Goal: Check status: Check status

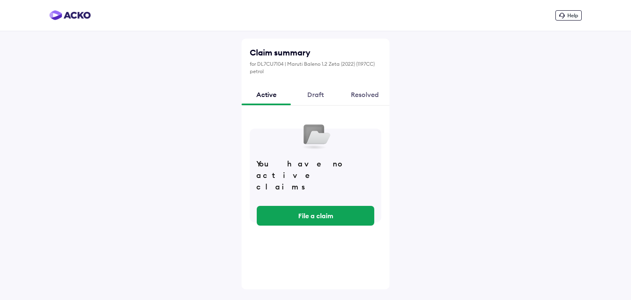
click at [316, 92] on div "Draft" at bounding box center [315, 94] width 49 height 22
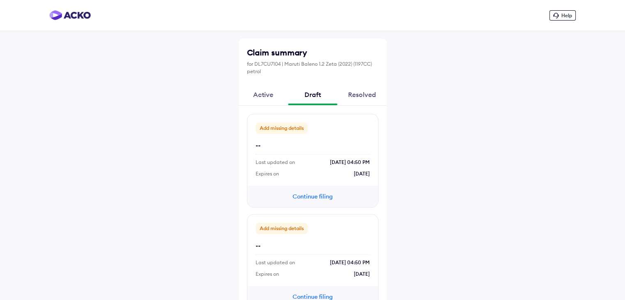
click at [370, 89] on div "Resolved" at bounding box center [361, 94] width 49 height 22
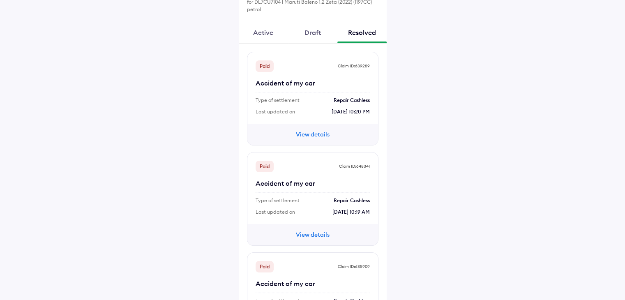
scroll to position [59, 0]
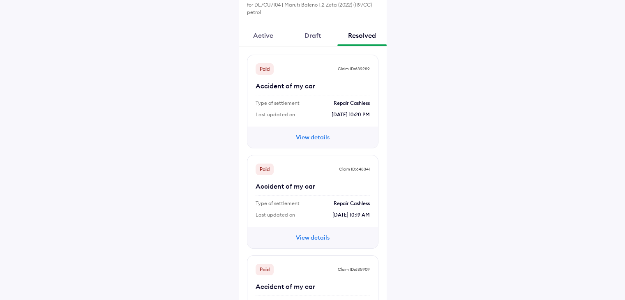
click at [307, 133] on button "View details" at bounding box center [312, 137] width 49 height 9
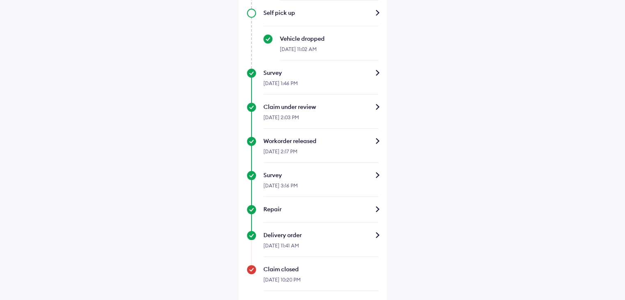
scroll to position [335, 0]
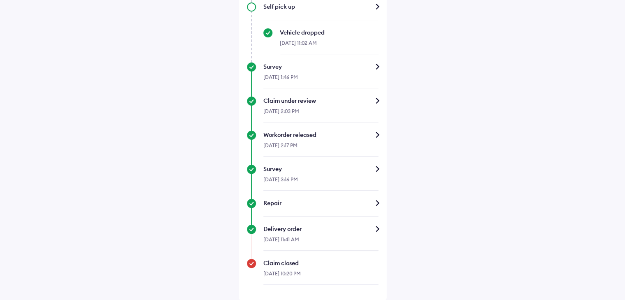
click at [327, 66] on div "Survey" at bounding box center [320, 66] width 115 height 8
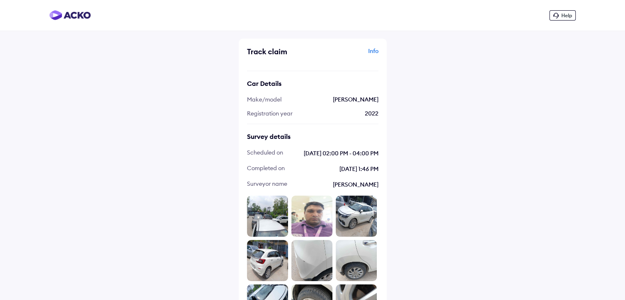
click at [279, 215] on img at bounding box center [267, 216] width 41 height 41
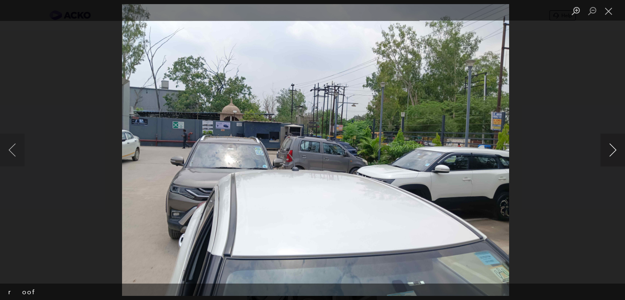
click at [614, 148] on button "Next image" at bounding box center [613, 150] width 25 height 33
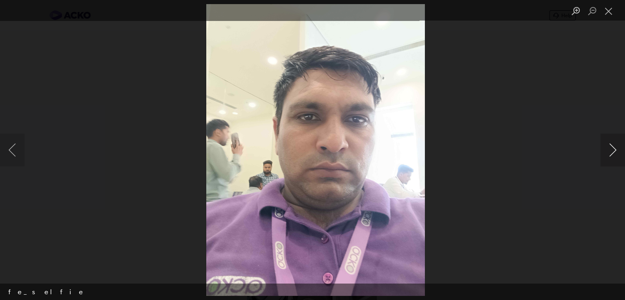
click at [614, 148] on button "Next image" at bounding box center [613, 150] width 25 height 33
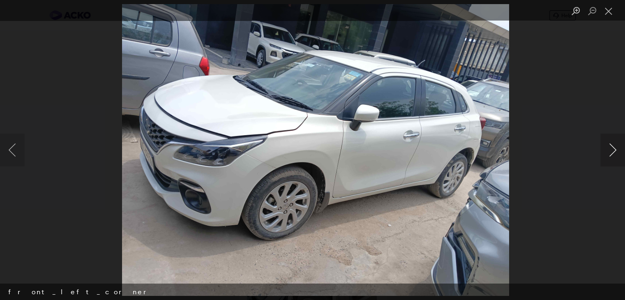
click at [614, 148] on button "Next image" at bounding box center [613, 150] width 25 height 33
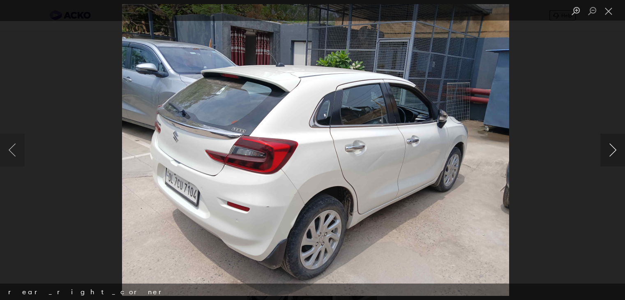
click at [614, 148] on button "Next image" at bounding box center [613, 150] width 25 height 33
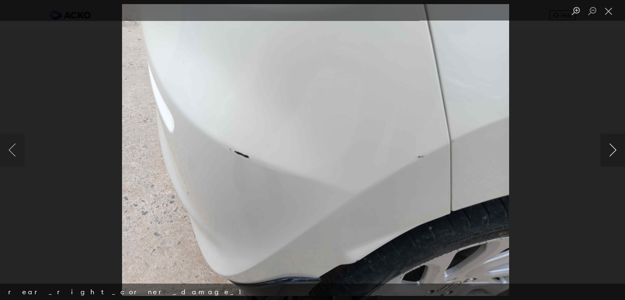
click at [614, 148] on button "Next image" at bounding box center [613, 150] width 25 height 33
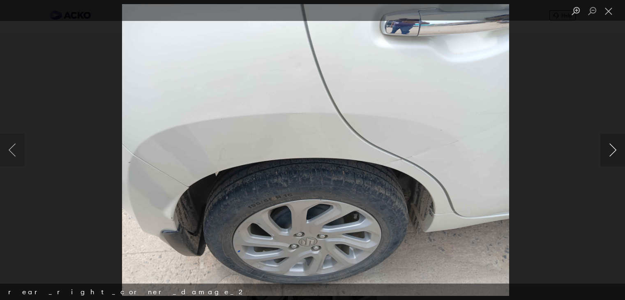
click at [614, 148] on button "Next image" at bounding box center [613, 150] width 25 height 33
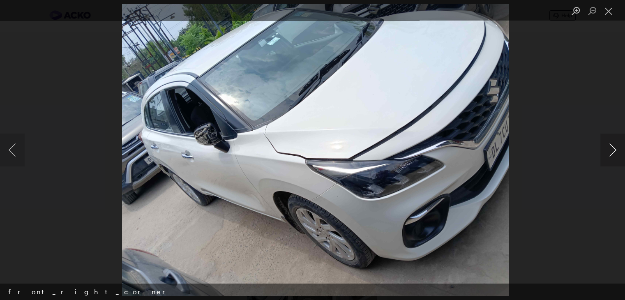
click at [614, 148] on button "Next image" at bounding box center [613, 150] width 25 height 33
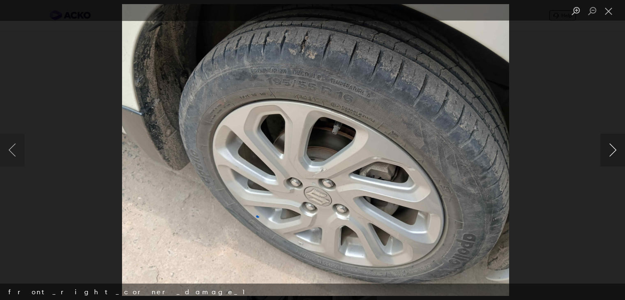
click at [614, 148] on button "Next image" at bounding box center [613, 150] width 25 height 33
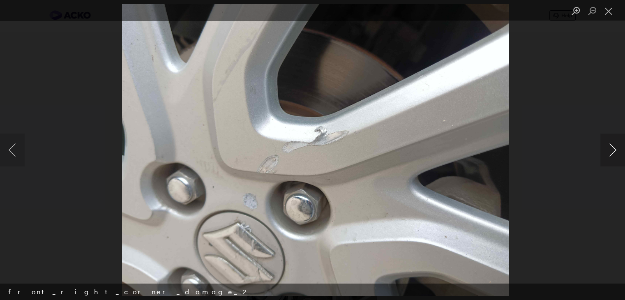
click at [614, 148] on button "Next image" at bounding box center [613, 150] width 25 height 33
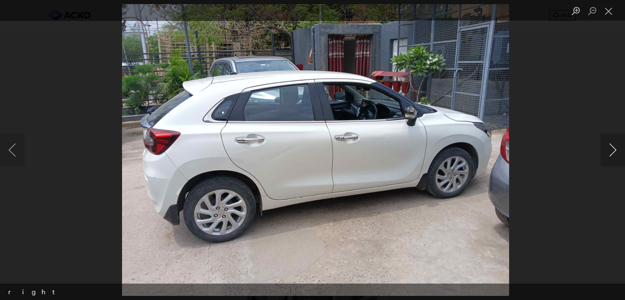
click at [614, 148] on button "Next image" at bounding box center [613, 150] width 25 height 33
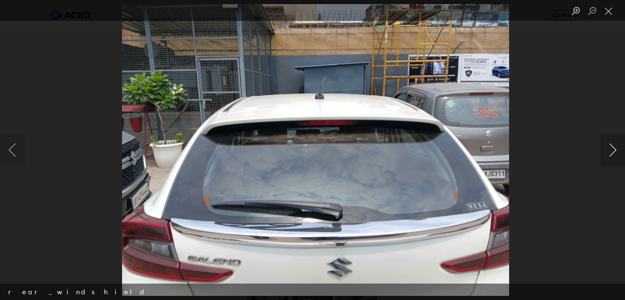
click at [614, 148] on button "Next image" at bounding box center [613, 150] width 25 height 33
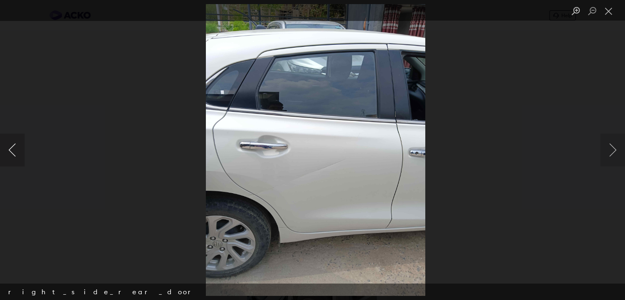
click at [13, 156] on button "Previous image" at bounding box center [12, 150] width 25 height 33
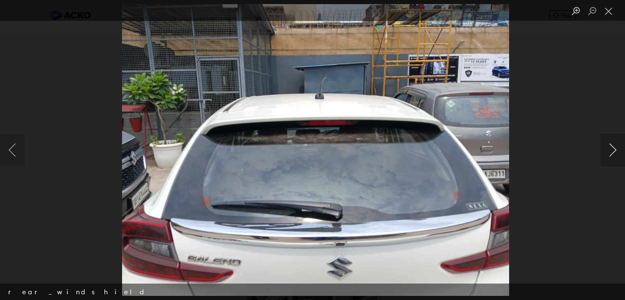
click at [615, 150] on button "Next image" at bounding box center [613, 150] width 25 height 33
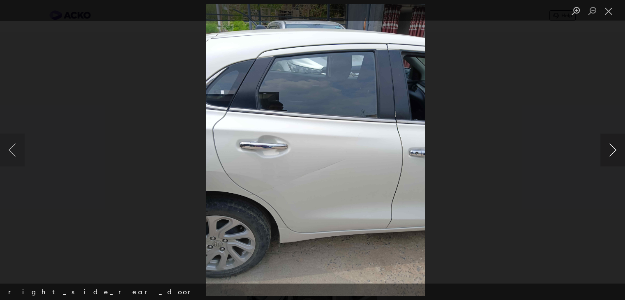
click at [615, 150] on button "Next image" at bounding box center [613, 150] width 25 height 33
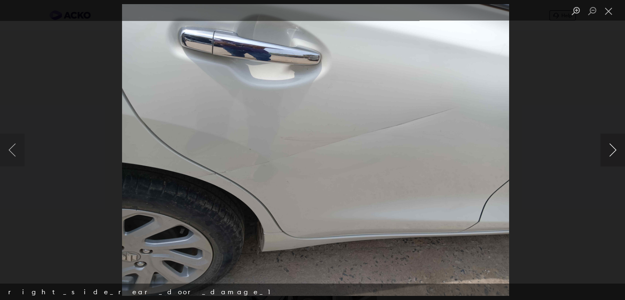
click at [615, 150] on button "Next image" at bounding box center [613, 150] width 25 height 33
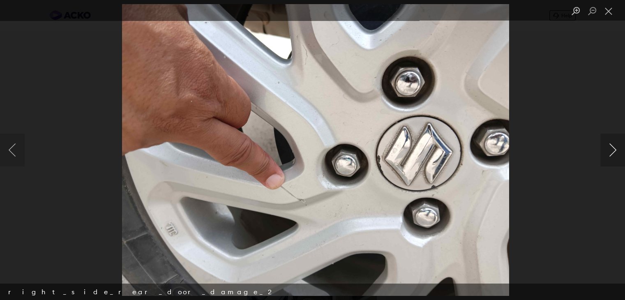
click at [615, 150] on button "Next image" at bounding box center [613, 150] width 25 height 33
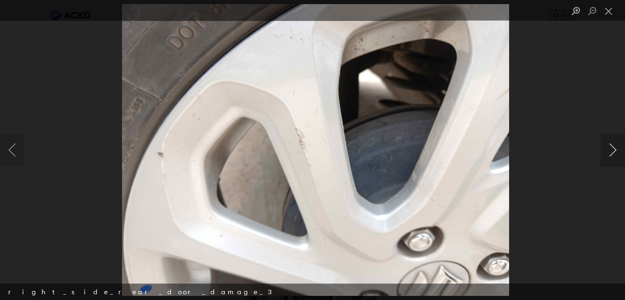
click at [615, 150] on button "Next image" at bounding box center [613, 150] width 25 height 33
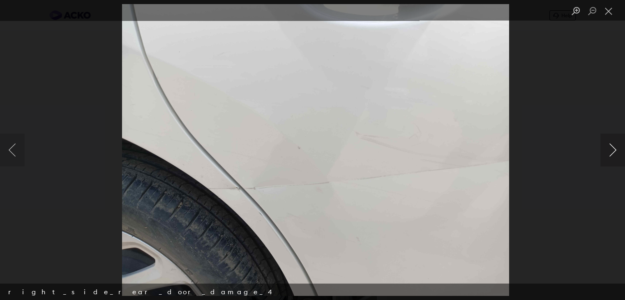
click at [615, 150] on button "Next image" at bounding box center [613, 150] width 25 height 33
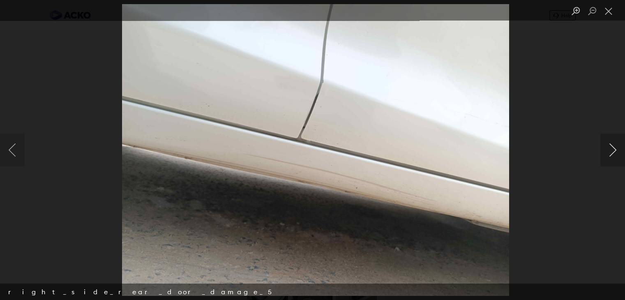
click at [615, 150] on button "Next image" at bounding box center [613, 150] width 25 height 33
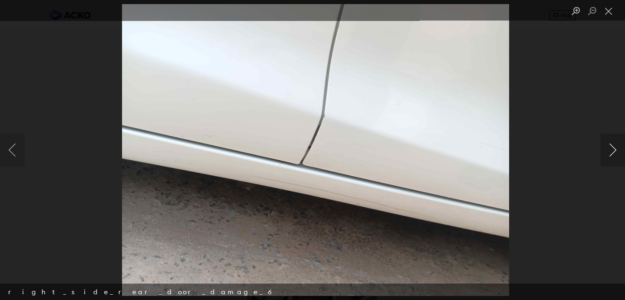
click at [615, 150] on button "Next image" at bounding box center [613, 150] width 25 height 33
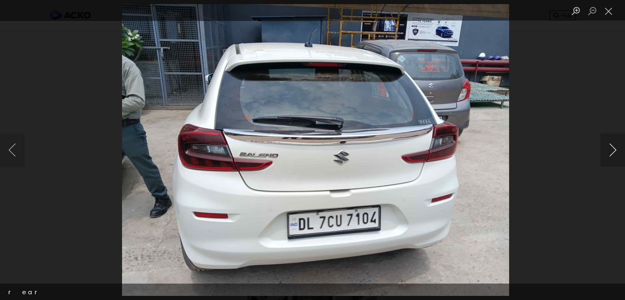
click at [615, 150] on button "Next image" at bounding box center [613, 150] width 25 height 33
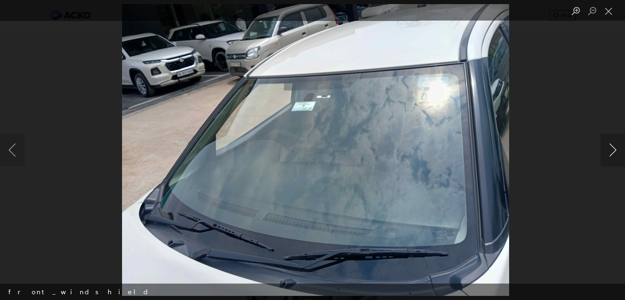
click at [615, 150] on button "Next image" at bounding box center [613, 150] width 25 height 33
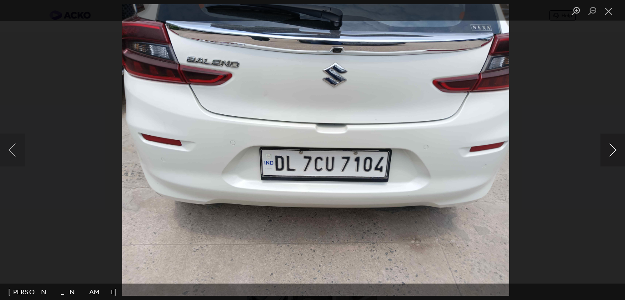
click at [615, 150] on button "Next image" at bounding box center [613, 150] width 25 height 33
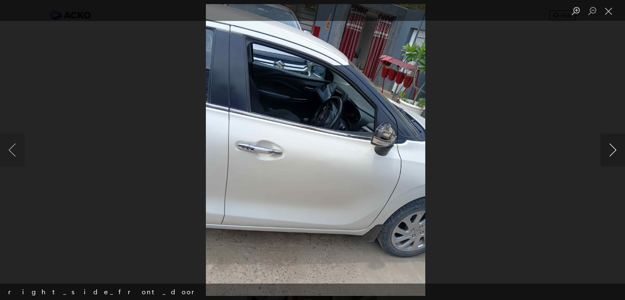
click at [615, 150] on button "Next image" at bounding box center [613, 150] width 25 height 33
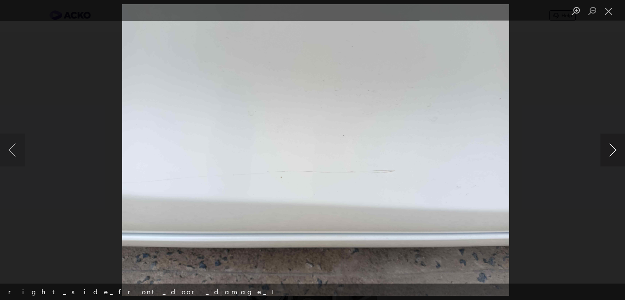
click at [615, 150] on button "Next image" at bounding box center [613, 150] width 25 height 33
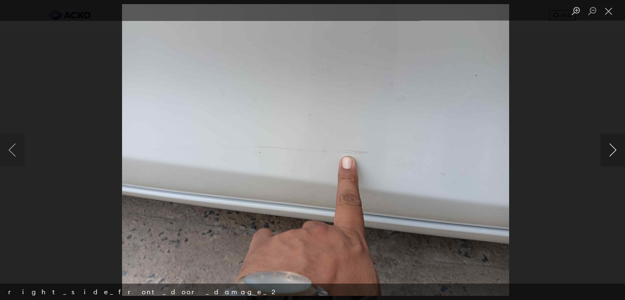
click at [615, 150] on button "Next image" at bounding box center [613, 150] width 25 height 33
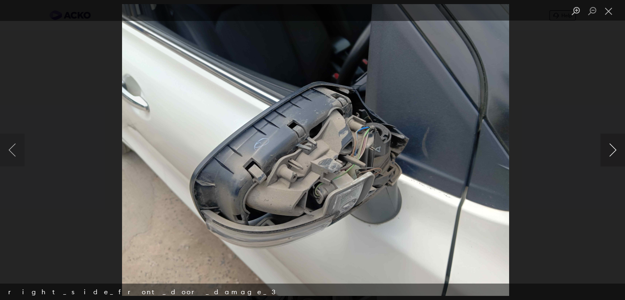
click at [615, 150] on button "Next image" at bounding box center [613, 150] width 25 height 33
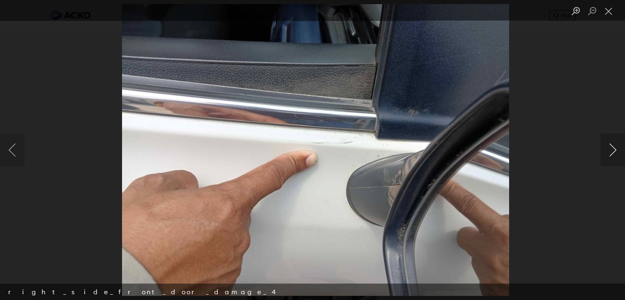
click at [615, 150] on button "Next image" at bounding box center [613, 150] width 25 height 33
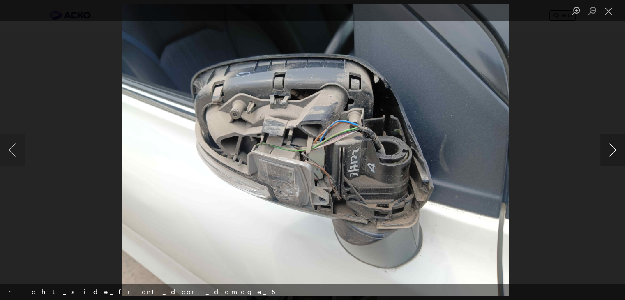
click at [615, 150] on button "Next image" at bounding box center [613, 150] width 25 height 33
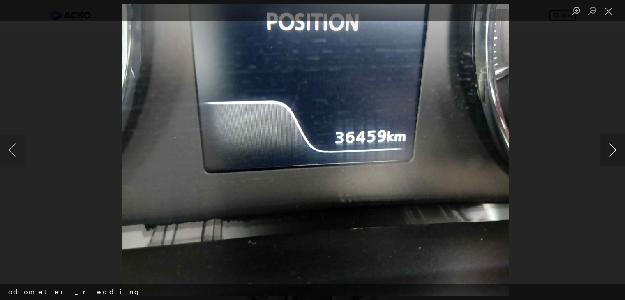
click at [615, 150] on button "Next image" at bounding box center [613, 150] width 25 height 33
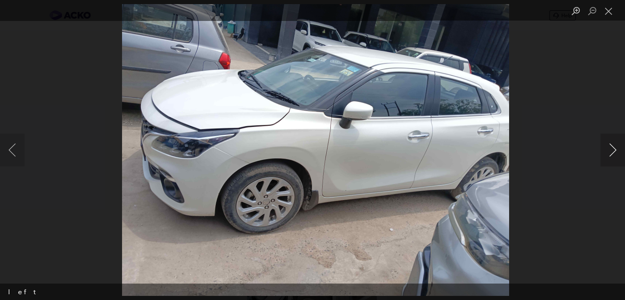
click at [615, 150] on button "Next image" at bounding box center [613, 150] width 25 height 33
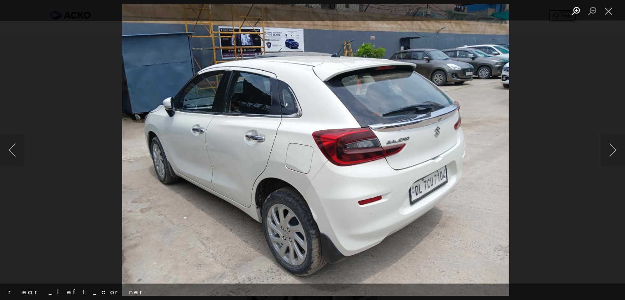
click at [577, 11] on button "Zoom in" at bounding box center [576, 11] width 16 height 14
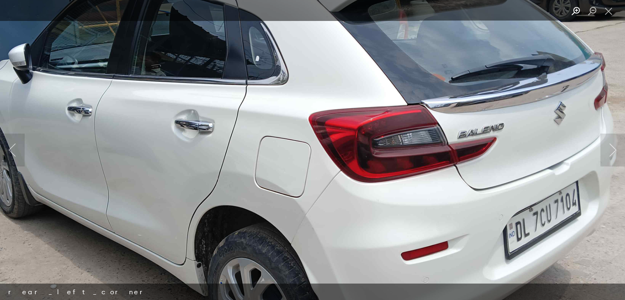
click at [577, 11] on button "Zoom in" at bounding box center [576, 11] width 16 height 14
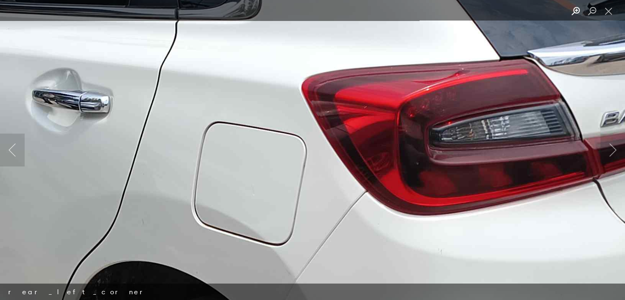
click at [577, 11] on button "Zoom in" at bounding box center [576, 11] width 16 height 14
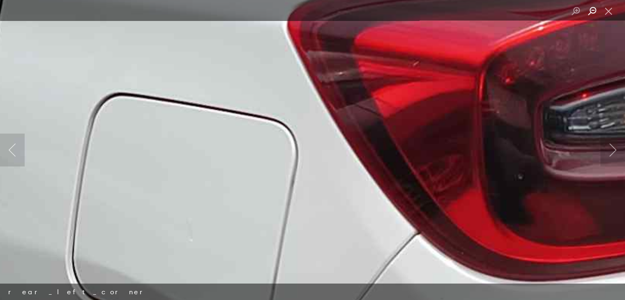
click at [597, 11] on button "Zoom out" at bounding box center [592, 11] width 16 height 14
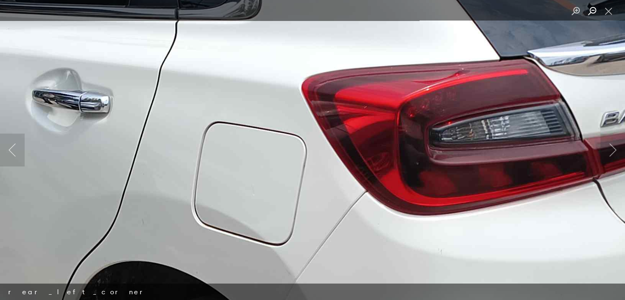
click at [597, 11] on button "Zoom out" at bounding box center [592, 11] width 16 height 14
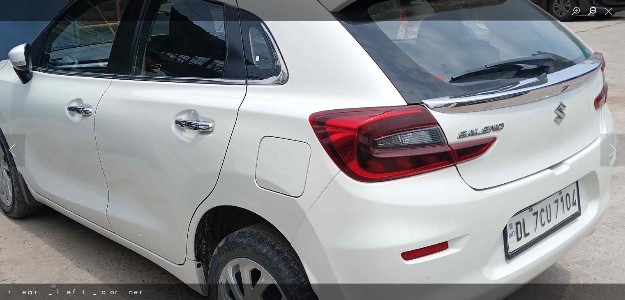
click at [597, 11] on button "Zoom out" at bounding box center [592, 11] width 16 height 14
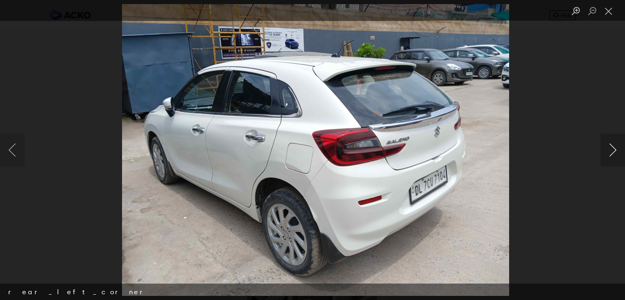
click at [617, 153] on button "Next image" at bounding box center [613, 150] width 25 height 33
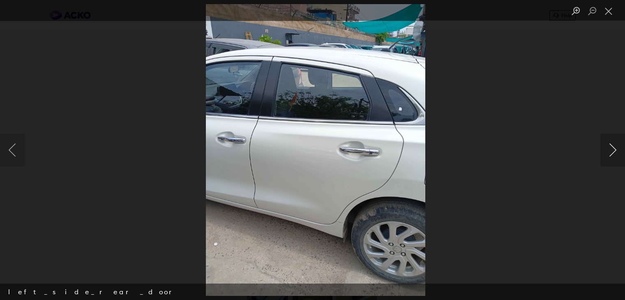
click at [617, 153] on button "Next image" at bounding box center [613, 150] width 25 height 33
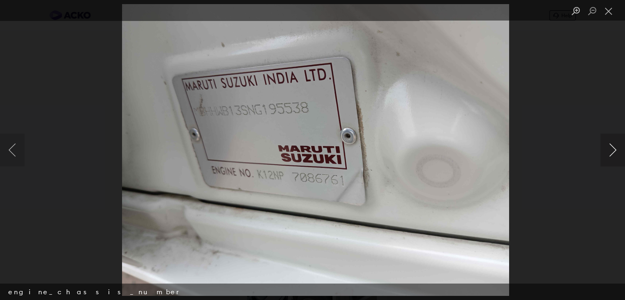
click at [617, 153] on button "Next image" at bounding box center [613, 150] width 25 height 33
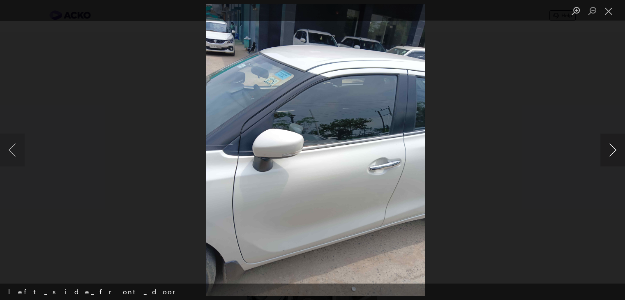
click at [617, 153] on button "Next image" at bounding box center [613, 150] width 25 height 33
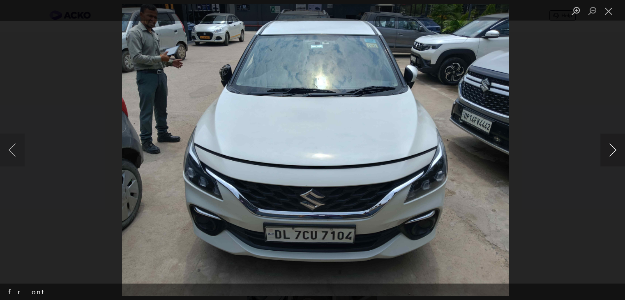
click at [617, 152] on button "Next image" at bounding box center [613, 150] width 25 height 33
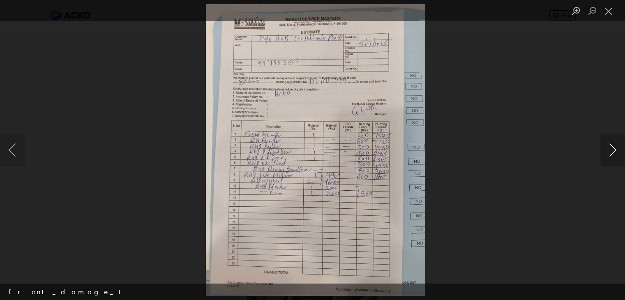
click at [617, 152] on button "Next image" at bounding box center [613, 150] width 25 height 33
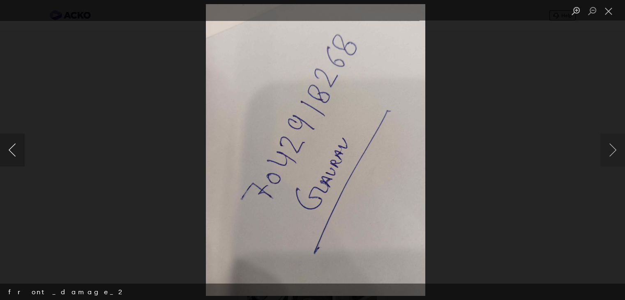
click at [13, 142] on button "Previous image" at bounding box center [12, 150] width 25 height 33
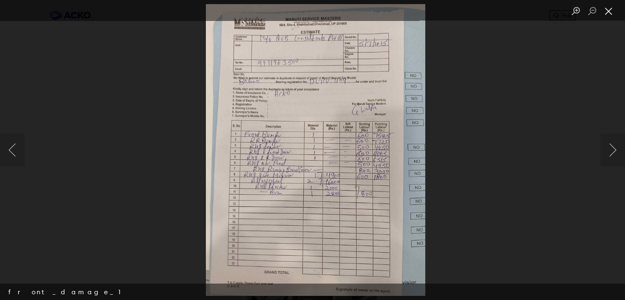
click at [610, 10] on button "Close lightbox" at bounding box center [609, 11] width 16 height 14
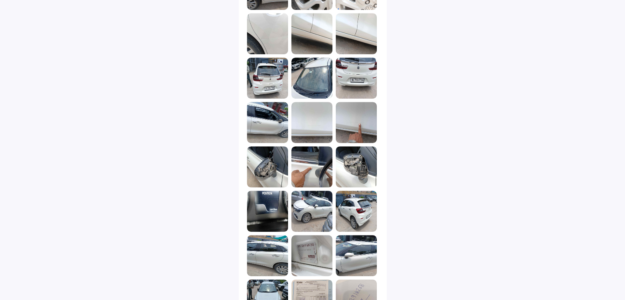
scroll to position [522, 0]
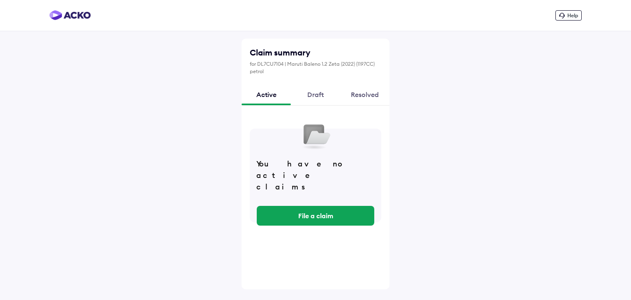
click at [367, 100] on div "Resolved" at bounding box center [364, 94] width 49 height 22
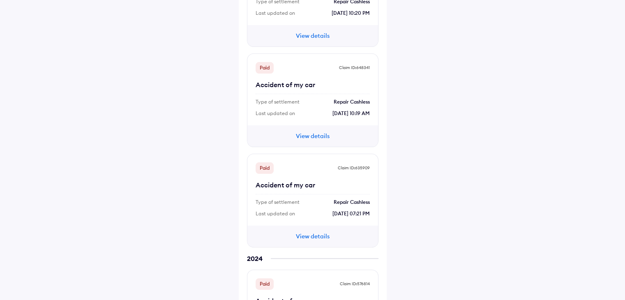
scroll to position [238, 0]
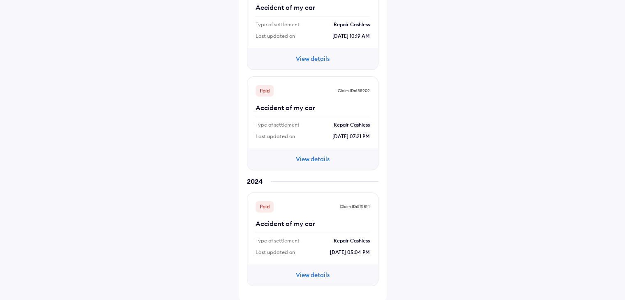
click at [317, 273] on button "View details" at bounding box center [312, 274] width 49 height 9
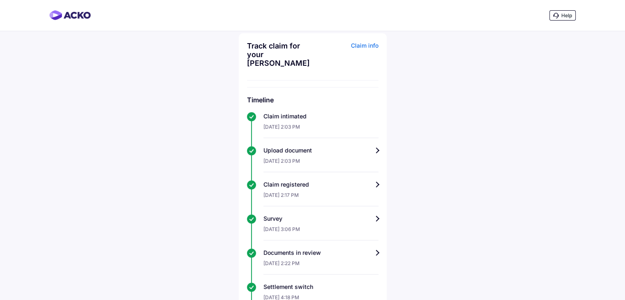
click at [342, 220] on div "Survey" at bounding box center [320, 219] width 115 height 8
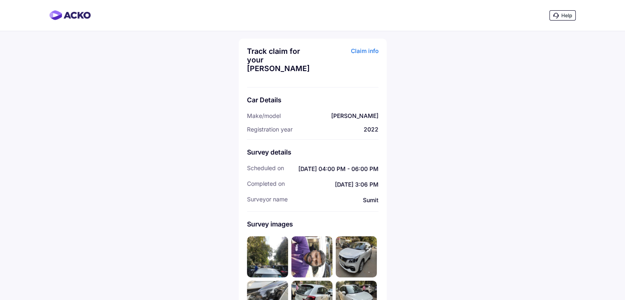
click at [268, 246] on img at bounding box center [267, 256] width 41 height 41
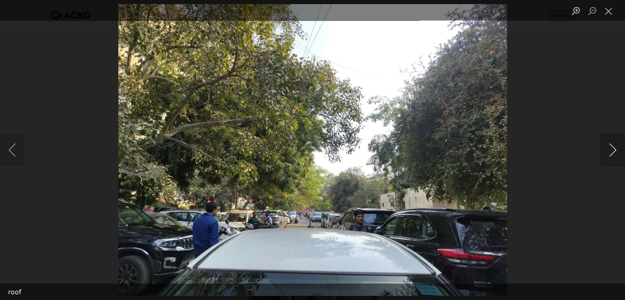
click at [612, 146] on button "Next image" at bounding box center [613, 150] width 25 height 33
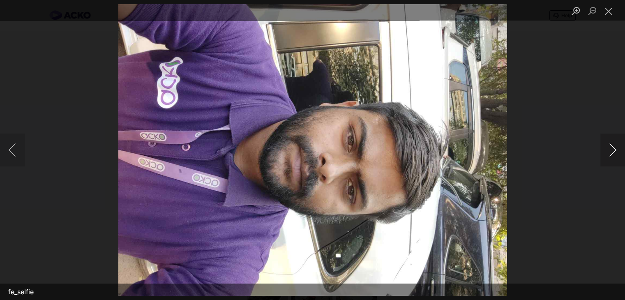
click at [612, 146] on button "Next image" at bounding box center [613, 150] width 25 height 33
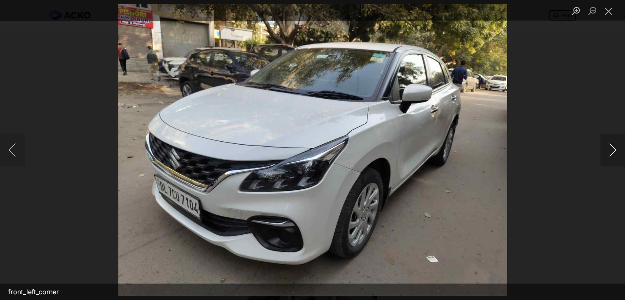
click at [612, 146] on button "Next image" at bounding box center [613, 150] width 25 height 33
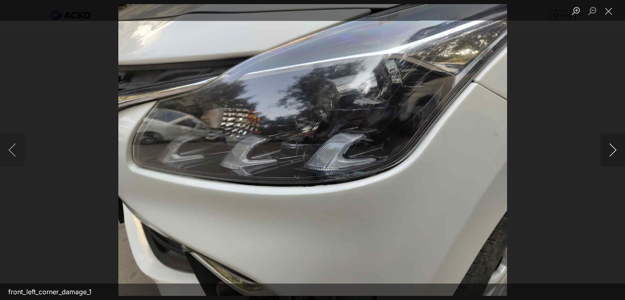
click at [612, 146] on button "Next image" at bounding box center [613, 150] width 25 height 33
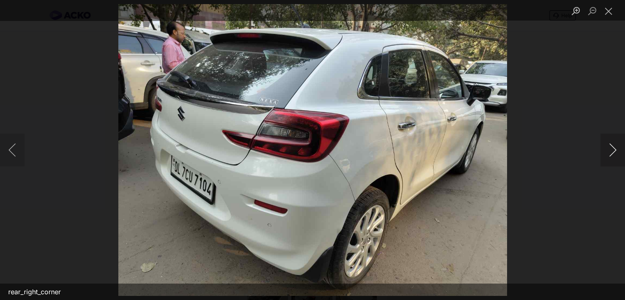
click at [612, 146] on button "Next image" at bounding box center [613, 150] width 25 height 33
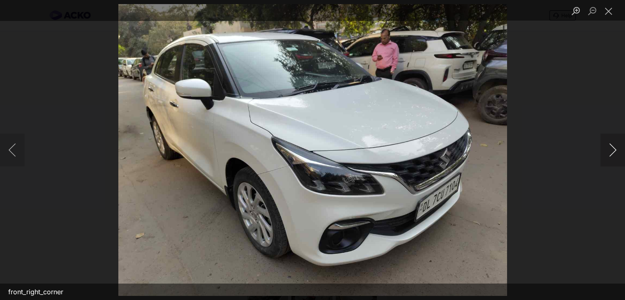
click at [612, 146] on button "Next image" at bounding box center [613, 150] width 25 height 33
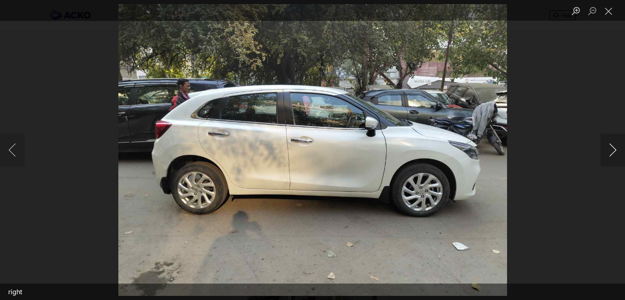
click at [612, 146] on button "Next image" at bounding box center [613, 150] width 25 height 33
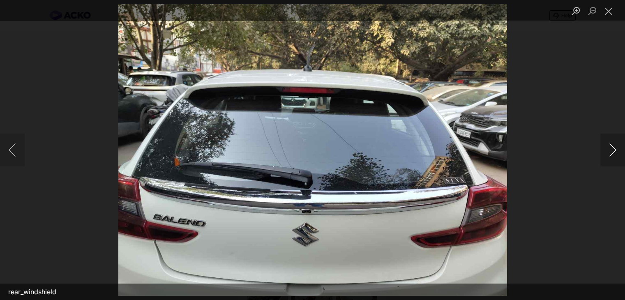
click at [612, 146] on button "Next image" at bounding box center [613, 150] width 25 height 33
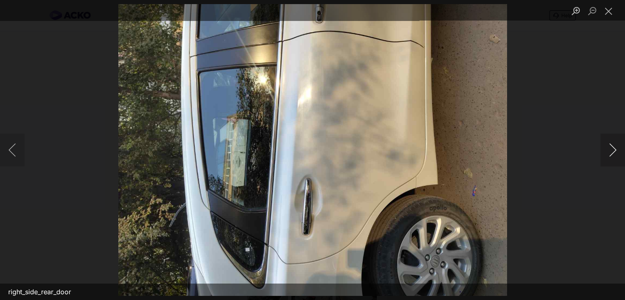
click at [612, 146] on button "Next image" at bounding box center [613, 150] width 25 height 33
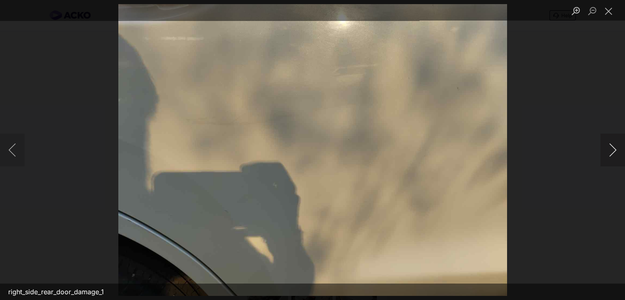
click at [612, 146] on button "Next image" at bounding box center [613, 150] width 25 height 33
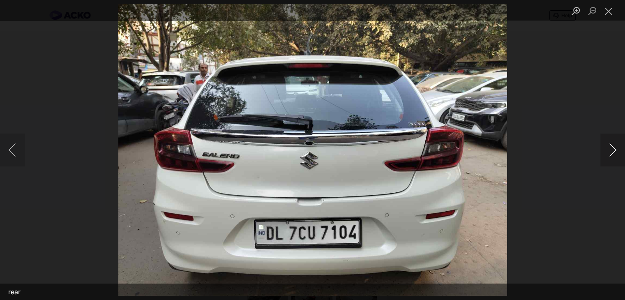
click at [612, 146] on button "Next image" at bounding box center [613, 150] width 25 height 33
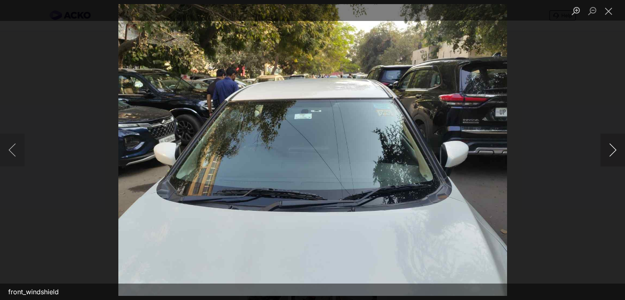
click at [612, 146] on button "Next image" at bounding box center [613, 150] width 25 height 33
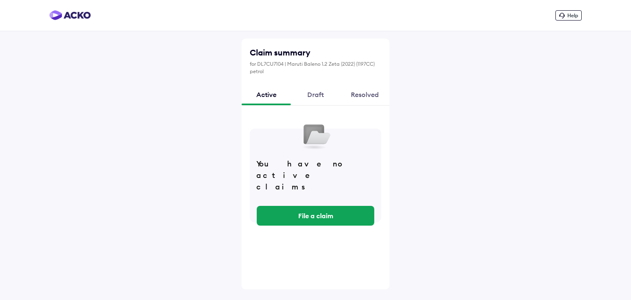
click at [369, 92] on div "Resolved" at bounding box center [364, 94] width 49 height 22
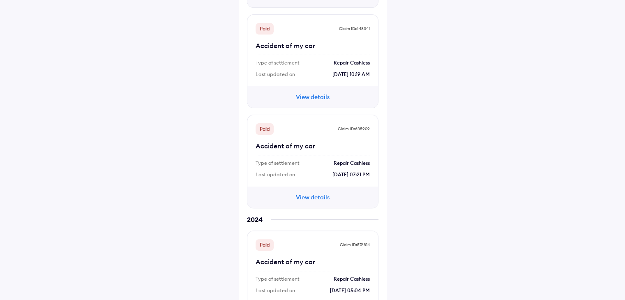
scroll to position [238, 0]
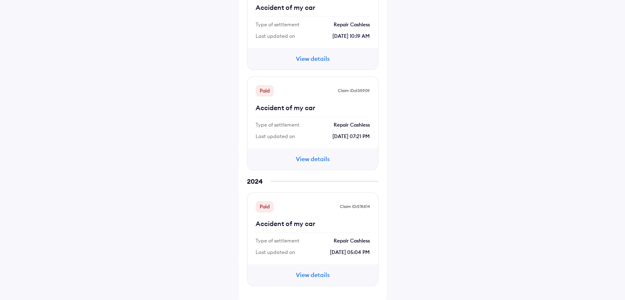
click at [309, 157] on button "View details" at bounding box center [312, 159] width 49 height 9
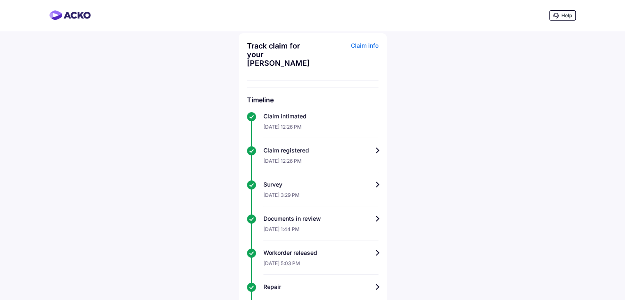
click at [301, 193] on div "24-Mar-2025, 3:29 PM" at bounding box center [320, 198] width 115 height 18
click at [375, 187] on div "Survey" at bounding box center [320, 184] width 115 height 8
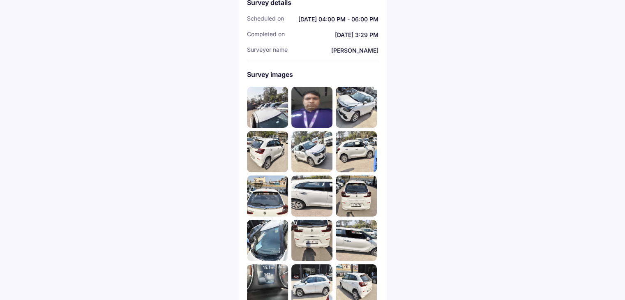
scroll to position [154, 0]
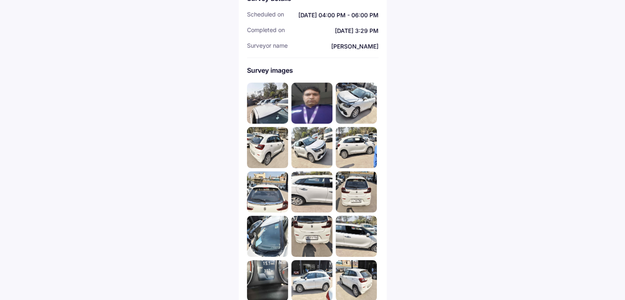
click at [359, 99] on img at bounding box center [356, 103] width 41 height 41
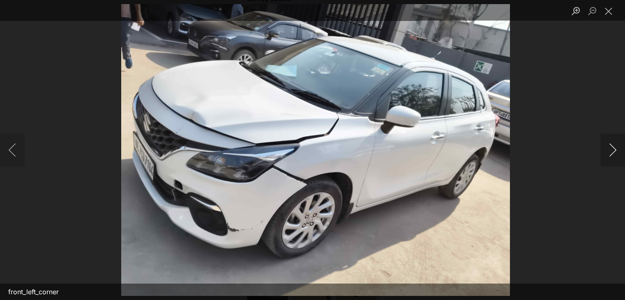
click at [615, 148] on button "Next image" at bounding box center [613, 150] width 25 height 33
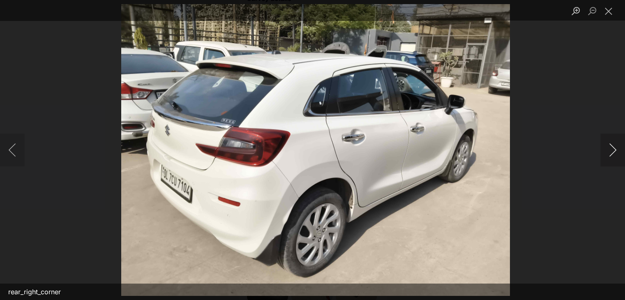
click at [615, 148] on button "Next image" at bounding box center [613, 150] width 25 height 33
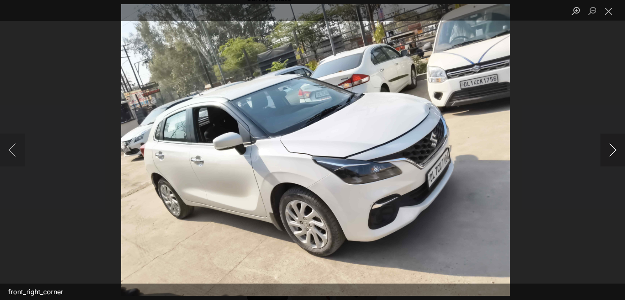
click at [615, 148] on button "Next image" at bounding box center [613, 150] width 25 height 33
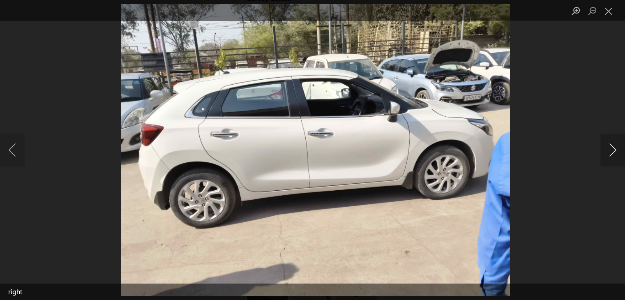
click at [615, 148] on button "Next image" at bounding box center [613, 150] width 25 height 33
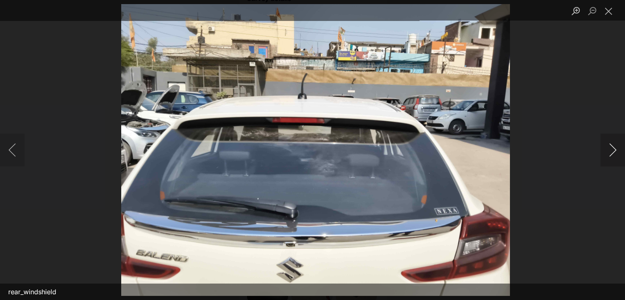
click at [615, 148] on button "Next image" at bounding box center [613, 150] width 25 height 33
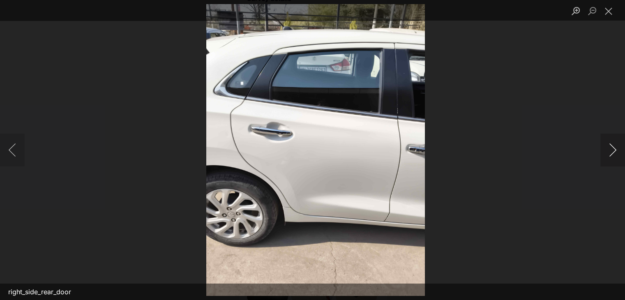
click at [615, 148] on button "Next image" at bounding box center [613, 150] width 25 height 33
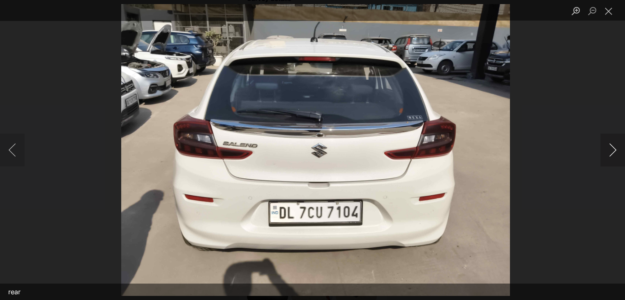
click at [615, 148] on button "Next image" at bounding box center [613, 150] width 25 height 33
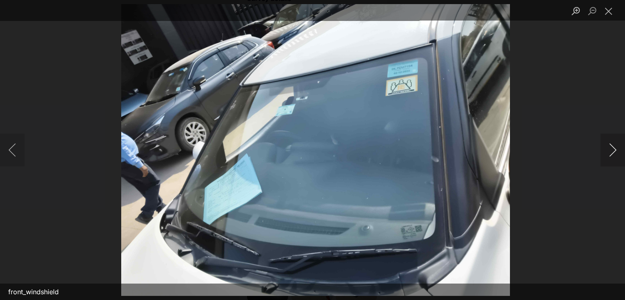
click at [615, 148] on button "Next image" at bounding box center [613, 150] width 25 height 33
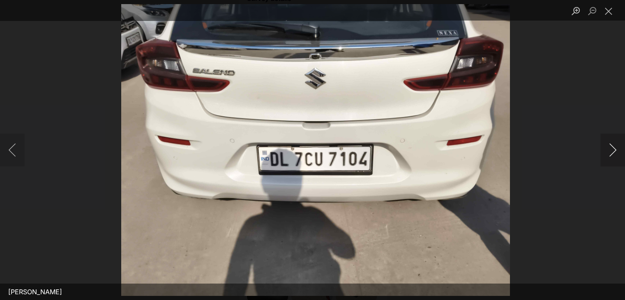
click at [615, 148] on button "Next image" at bounding box center [613, 150] width 25 height 33
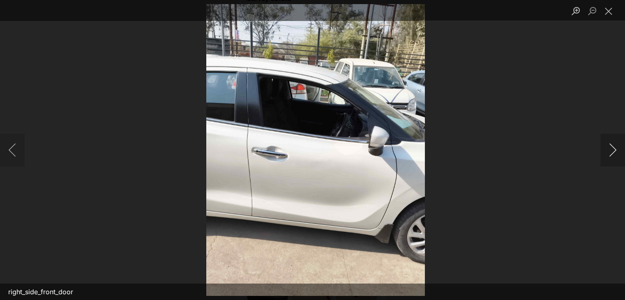
click at [615, 148] on button "Next image" at bounding box center [613, 150] width 25 height 33
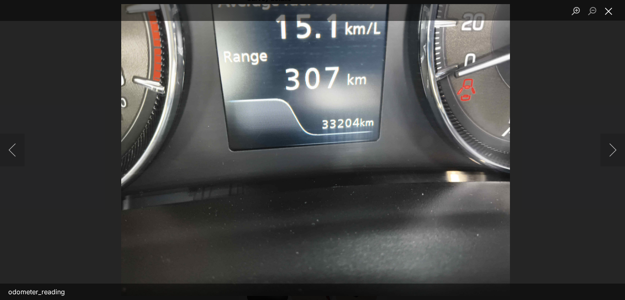
click at [607, 8] on button "Close lightbox" at bounding box center [609, 11] width 16 height 14
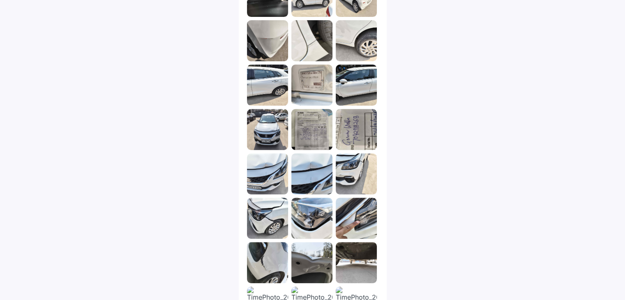
scroll to position [452, 0]
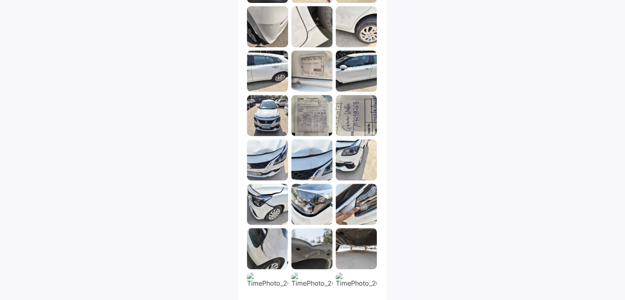
click at [312, 118] on img at bounding box center [311, 115] width 41 height 41
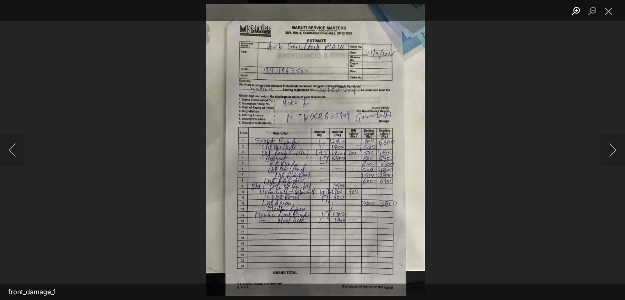
click at [576, 5] on button "Zoom in" at bounding box center [576, 11] width 16 height 14
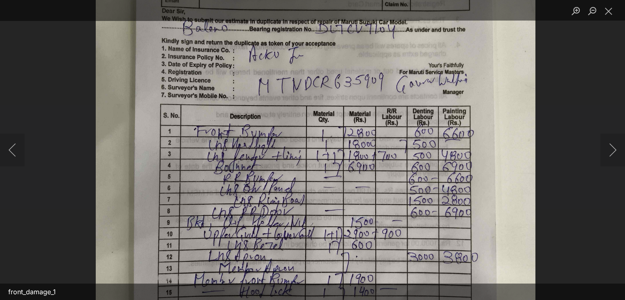
scroll to position [562, 0]
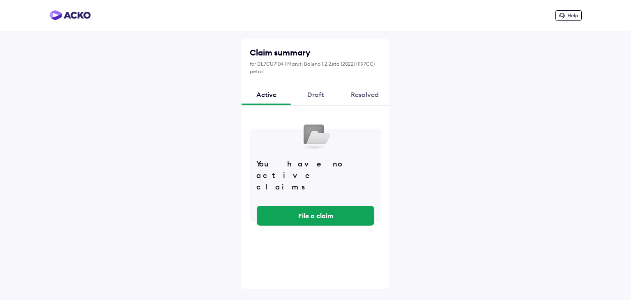
click at [367, 101] on div "Resolved" at bounding box center [364, 94] width 49 height 22
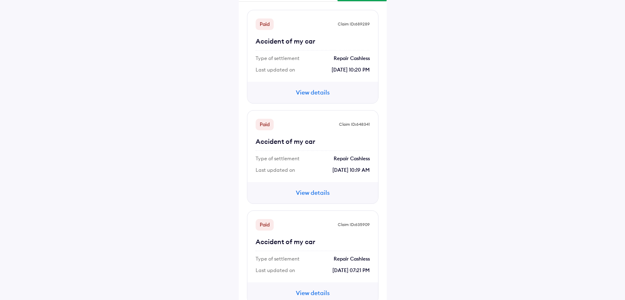
scroll to position [109, 0]
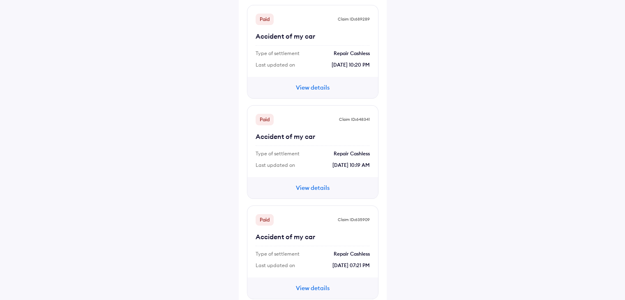
click at [333, 188] on button "View details" at bounding box center [312, 187] width 49 height 9
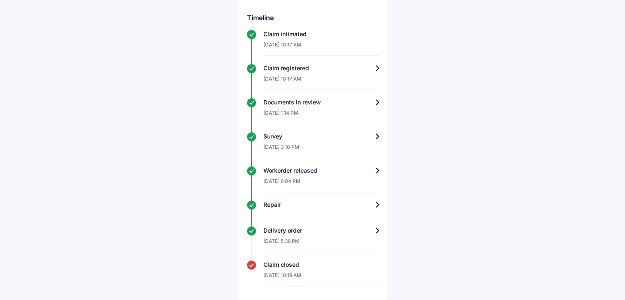
scroll to position [85, 0]
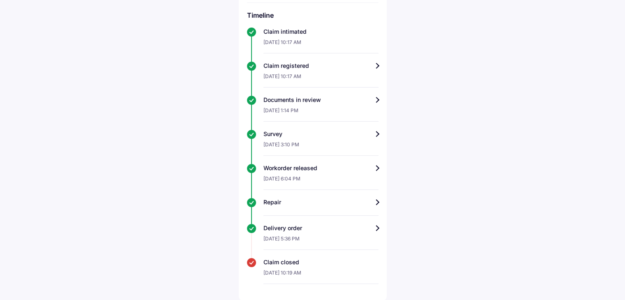
click at [365, 203] on div "Repair" at bounding box center [320, 202] width 115 height 8
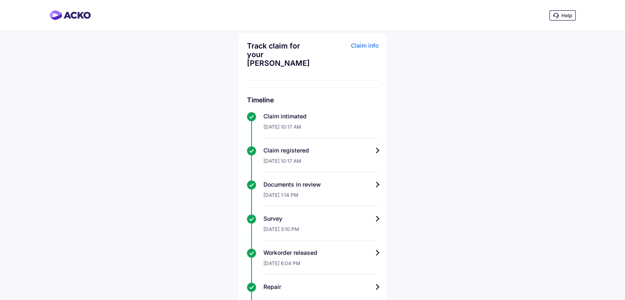
scroll to position [85, 0]
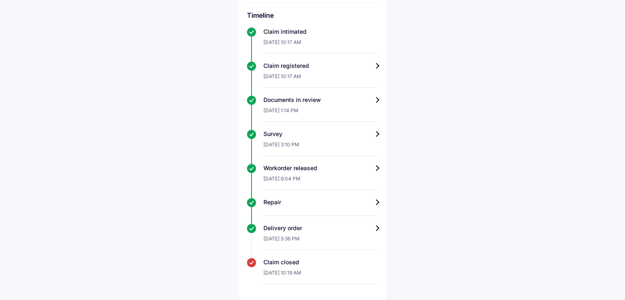
click at [356, 226] on div "Delivery order" at bounding box center [320, 228] width 115 height 8
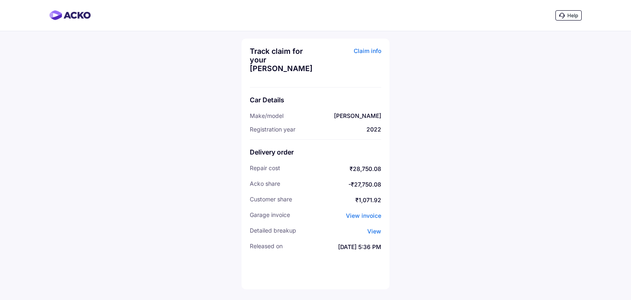
click at [359, 219] on span "View invoice" at bounding box center [363, 215] width 35 height 7
click at [374, 232] on span "View" at bounding box center [375, 231] width 14 height 7
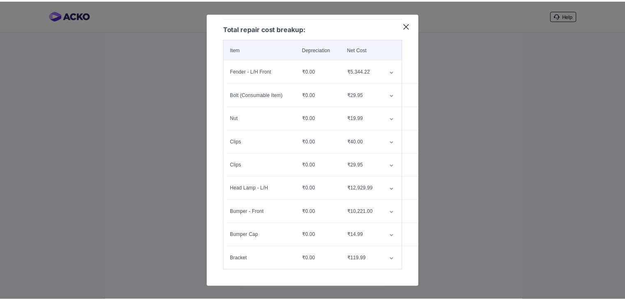
scroll to position [110, 0]
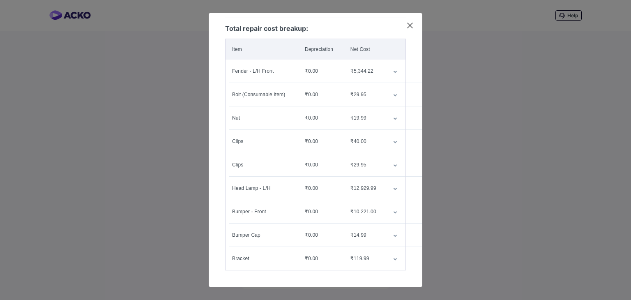
click at [411, 25] on icon at bounding box center [410, 25] width 8 height 8
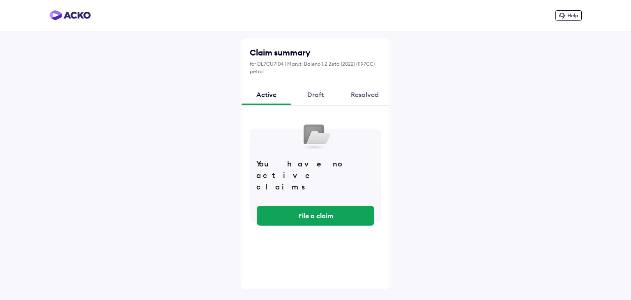
click at [371, 94] on div "Resolved" at bounding box center [364, 94] width 49 height 22
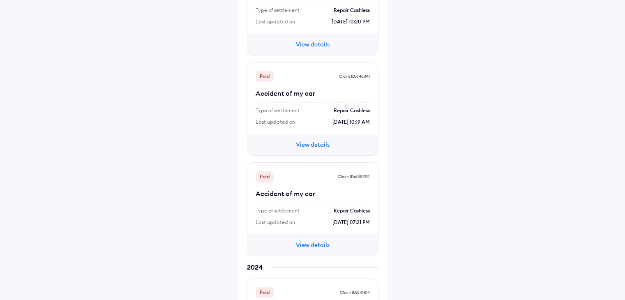
scroll to position [238, 0]
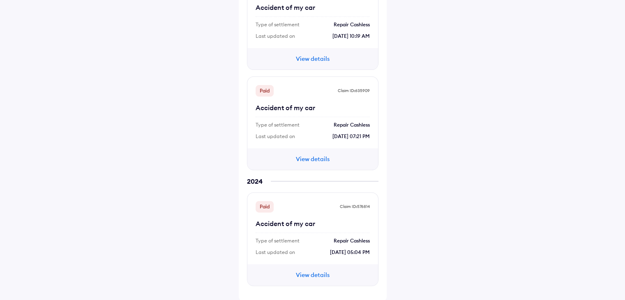
click at [319, 273] on button "View details" at bounding box center [312, 274] width 49 height 9
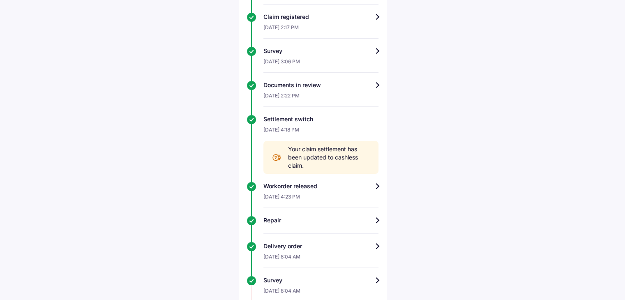
scroll to position [220, 0]
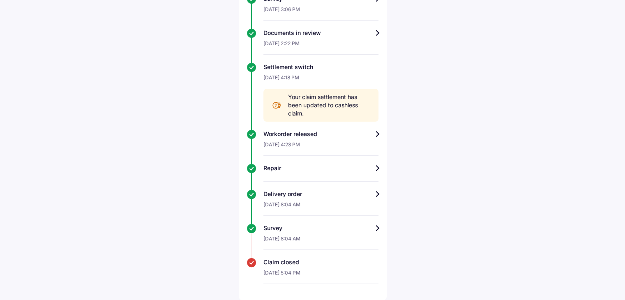
click at [331, 201] on div "[DATE] 8:04 AM" at bounding box center [320, 207] width 115 height 18
click at [372, 194] on div "Delivery order" at bounding box center [320, 194] width 115 height 8
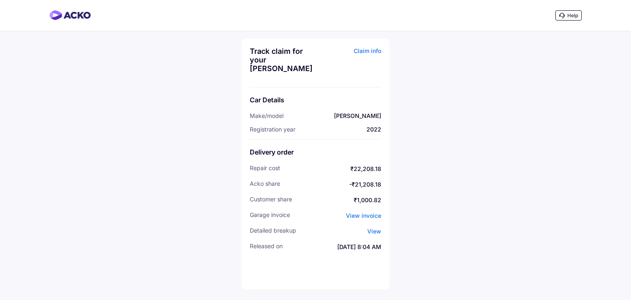
click at [380, 231] on span "View" at bounding box center [375, 231] width 14 height 7
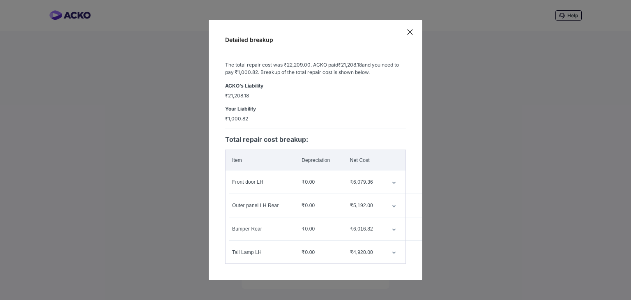
click at [418, 266] on div "Detailed breakup The total repair cost was ₹22,209.00 . [PERSON_NAME] paid ₹21,…" at bounding box center [316, 150] width 214 height 261
click at [394, 252] on icon "customized table" at bounding box center [394, 253] width 3 height 2
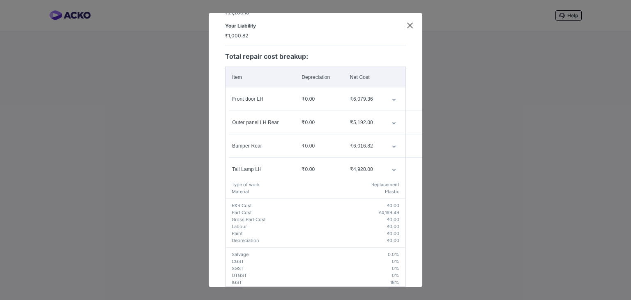
scroll to position [99, 0]
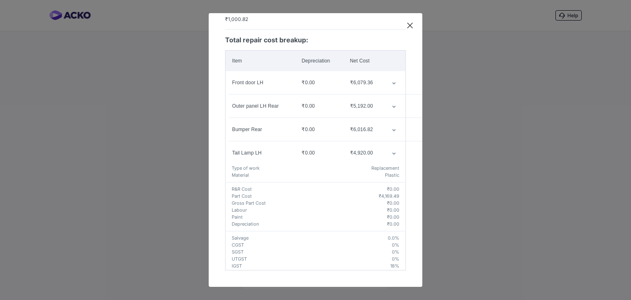
click at [390, 145] on td "customized table" at bounding box center [396, 152] width 20 height 23
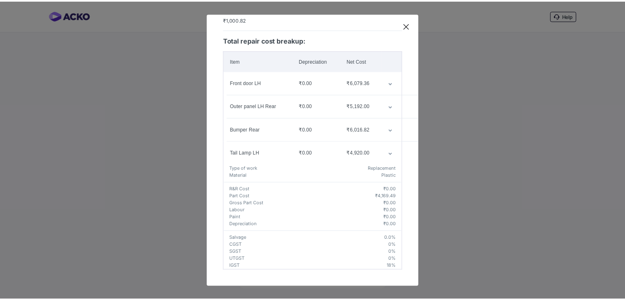
scroll to position [0, 0]
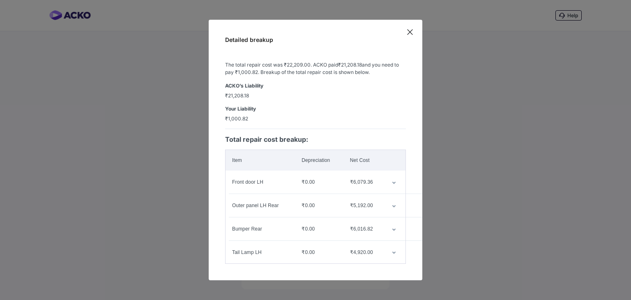
click at [411, 28] on icon at bounding box center [410, 32] width 8 height 8
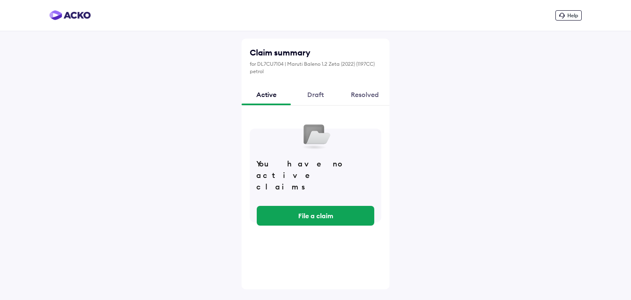
click at [326, 97] on div "Draft" at bounding box center [315, 94] width 49 height 22
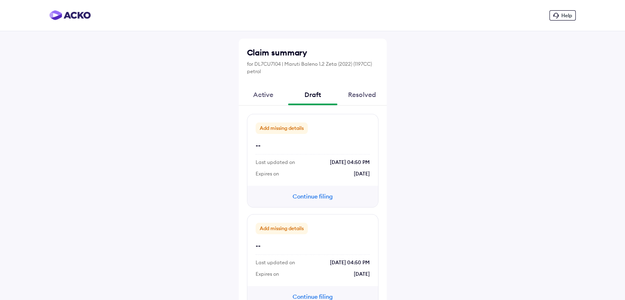
click at [354, 91] on div "Resolved" at bounding box center [361, 94] width 49 height 22
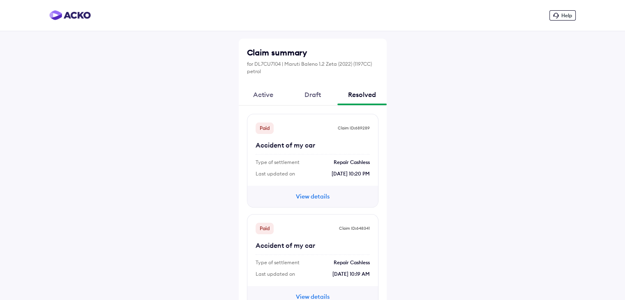
click at [267, 97] on div "Active" at bounding box center [263, 94] width 49 height 22
